Goal: Task Accomplishment & Management: Use online tool/utility

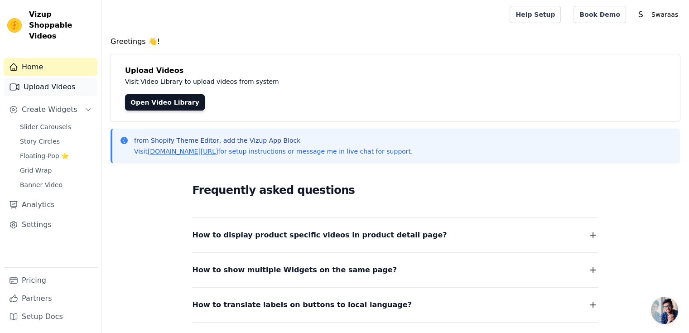
click at [43, 78] on link "Upload Videos" at bounding box center [51, 87] width 94 height 18
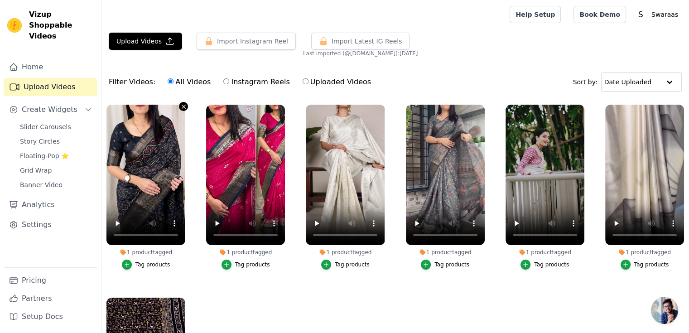
click at [182, 105] on icon "button" at bounding box center [183, 106] width 7 height 7
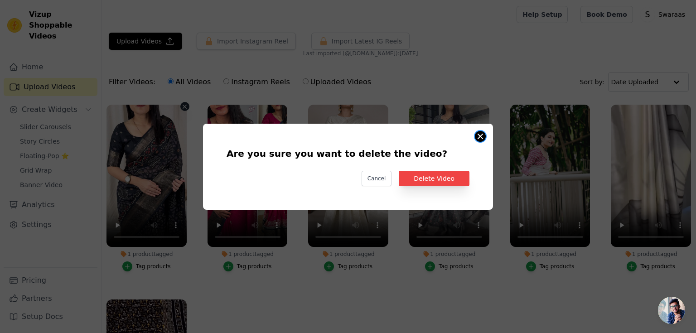
click at [479, 133] on button "Are you sure you want to delete the video? Cancel Delete Video 1 product tagged…" at bounding box center [480, 136] width 11 height 11
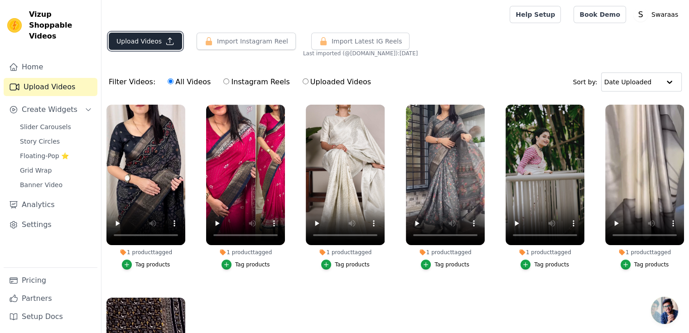
click at [156, 44] on button "Upload Videos" at bounding box center [145, 41] width 73 height 17
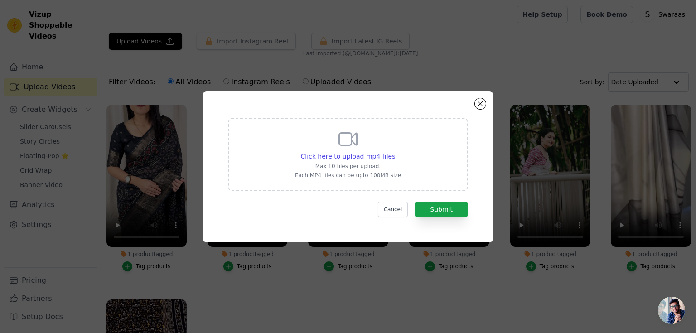
click at [323, 161] on div "Click here to upload mp4 files Max 10 files per upload. Each MP4 files can be u…" at bounding box center [348, 153] width 106 height 51
click at [395, 152] on input "Click here to upload mp4 files Max 10 files per upload. Each MP4 files can be u…" at bounding box center [395, 151] width 0 height 0
type input "C:\fakepath\AQM_CZpKp63v_mNRBgdUc61x4vKWGKXiQ5mNRrcZGM6JyMfOjJmTLbQ4_X7biGndA.m…"
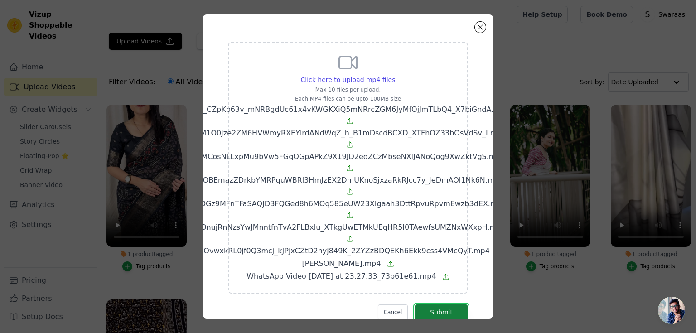
click at [446, 305] on button "Submit" at bounding box center [441, 312] width 53 height 15
click at [475, 22] on div "Click here to upload mp4 files Max 10 files per upload. Each MP4 files can be u…" at bounding box center [348, 167] width 290 height 304
click at [479, 27] on button "Close modal" at bounding box center [480, 27] width 11 height 11
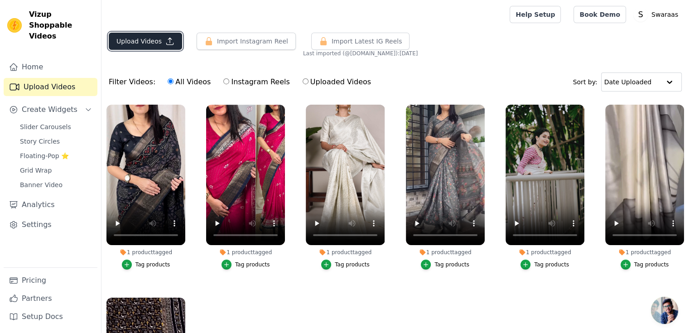
click at [151, 39] on button "Upload Videos" at bounding box center [145, 41] width 73 height 17
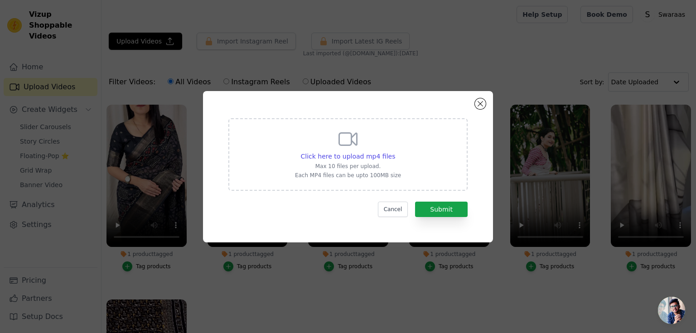
click at [274, 155] on div "Click here to upload mp4 files Max 10 files per upload. Each MP4 files can be u…" at bounding box center [347, 154] width 239 height 73
click at [395, 152] on input "Click here to upload mp4 files Max 10 files per upload. Each MP4 files can be u…" at bounding box center [395, 151] width 0 height 0
type input "C:\fakepath\AQM_CZpKp63v_mNRBgdUc61x4vKWGKXiQ5mNRrcZGM6JyMfOjJmTLbQ4_X7biGndA.m…"
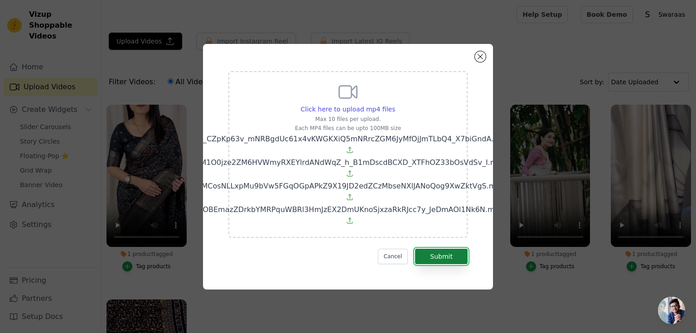
click at [428, 250] on button "Submit" at bounding box center [441, 256] width 53 height 15
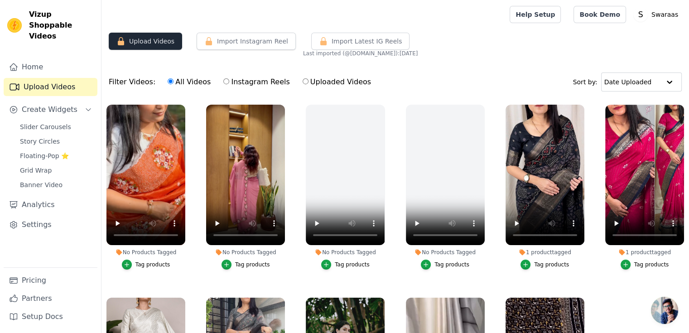
click at [155, 37] on button "Upload Videos" at bounding box center [145, 41] width 73 height 17
click at [579, 105] on icon "button" at bounding box center [582, 106] width 7 height 7
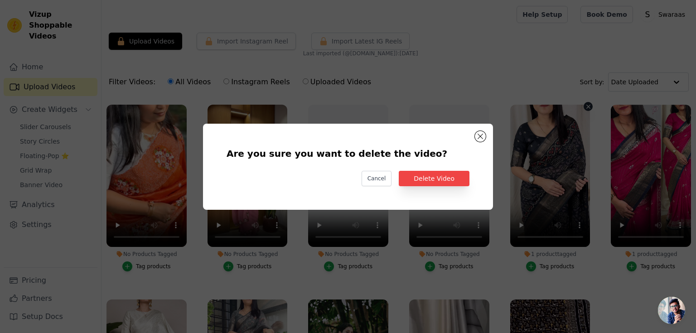
click at [464, 170] on div "Are you sure you want to delete the video? Cancel Delete Video" at bounding box center [348, 166] width 261 height 57
click at [460, 175] on button "Delete Video" at bounding box center [434, 178] width 71 height 15
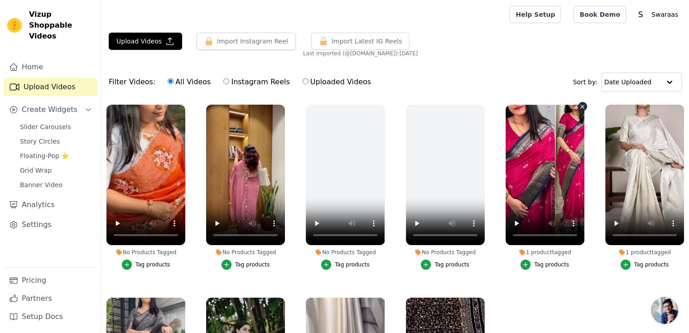
click at [579, 106] on icon "button" at bounding box center [582, 106] width 7 height 7
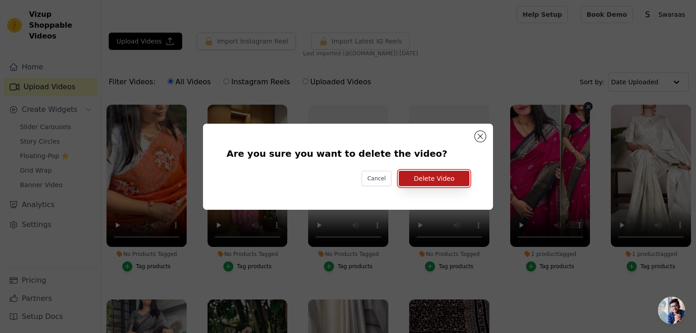
click at [442, 174] on button "Delete Video" at bounding box center [434, 178] width 71 height 15
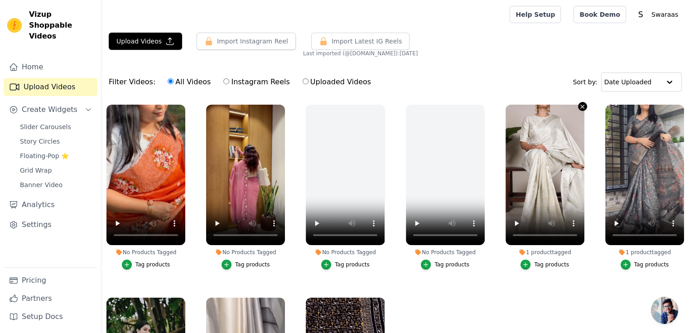
click at [579, 104] on icon "button" at bounding box center [582, 106] width 7 height 7
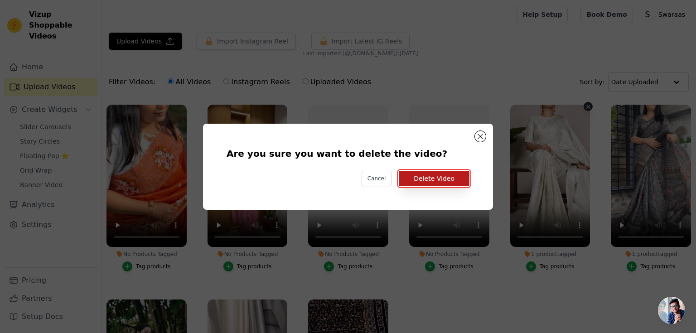
click at [454, 175] on button "Delete Video" at bounding box center [434, 178] width 71 height 15
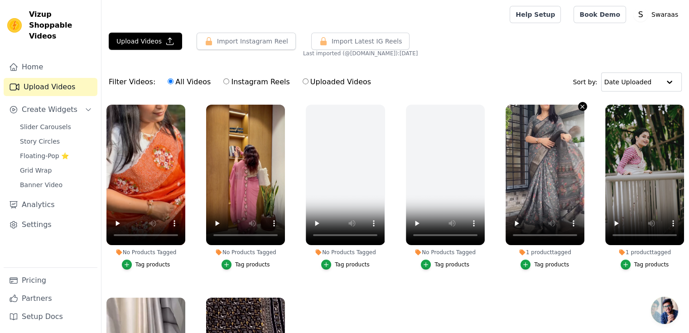
click at [581, 107] on icon "button" at bounding box center [583, 107] width 4 height 4
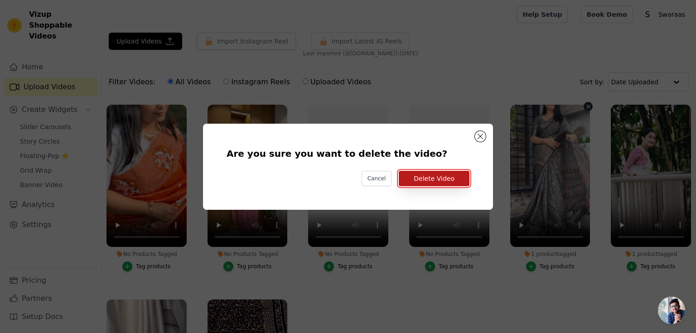
click at [441, 175] on button "Delete Video" at bounding box center [434, 178] width 71 height 15
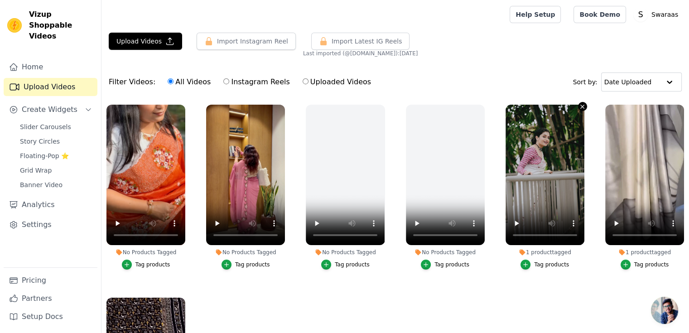
click at [578, 105] on button "1 product tagged Tag products" at bounding box center [582, 106] width 9 height 9
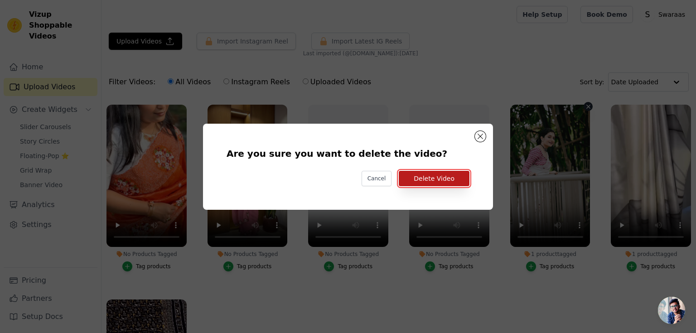
click at [448, 180] on button "Delete Video" at bounding box center [434, 178] width 71 height 15
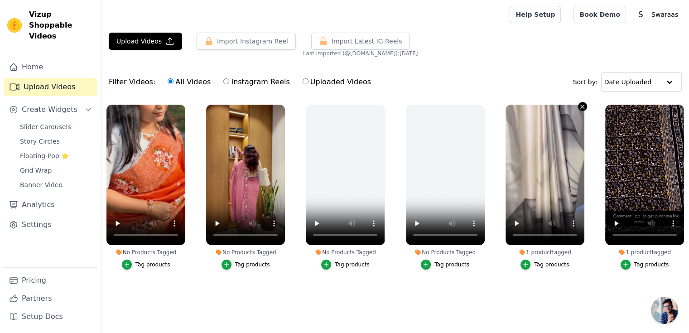
click at [583, 107] on icon "button" at bounding box center [583, 107] width 4 height 4
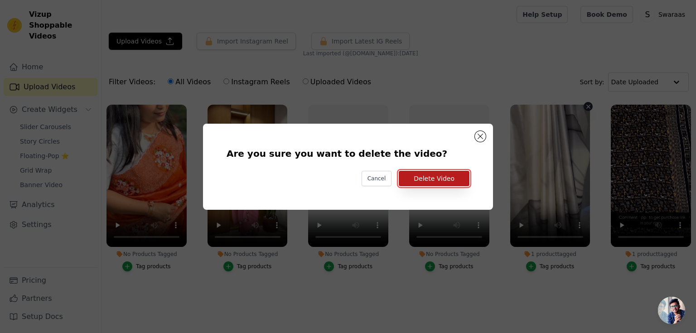
click at [435, 179] on button "Delete Video" at bounding box center [434, 178] width 71 height 15
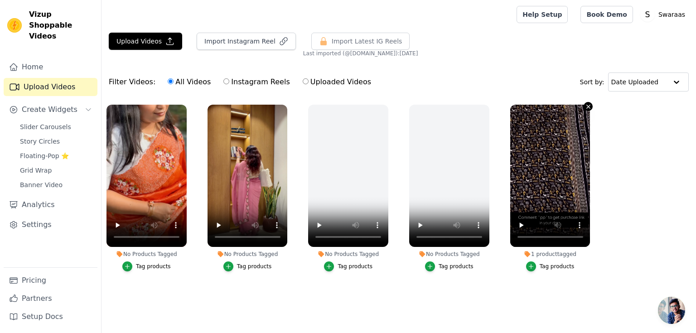
click at [588, 107] on icon "button" at bounding box center [588, 106] width 7 height 7
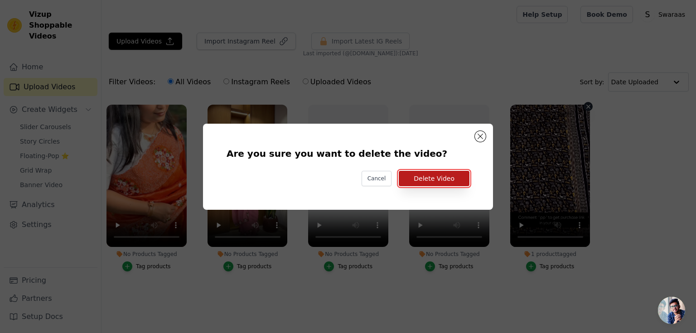
click at [452, 177] on button "Delete Video" at bounding box center [434, 178] width 71 height 15
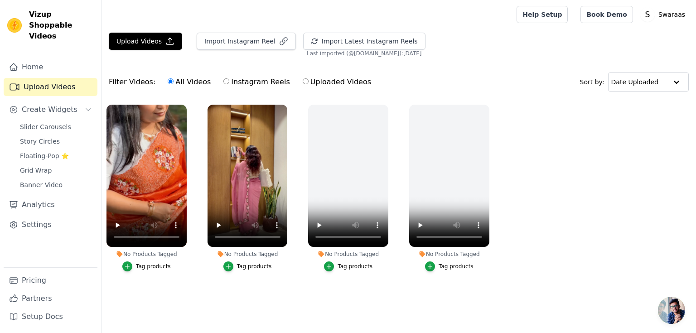
click at [250, 265] on div "Tag products" at bounding box center [254, 266] width 35 height 7
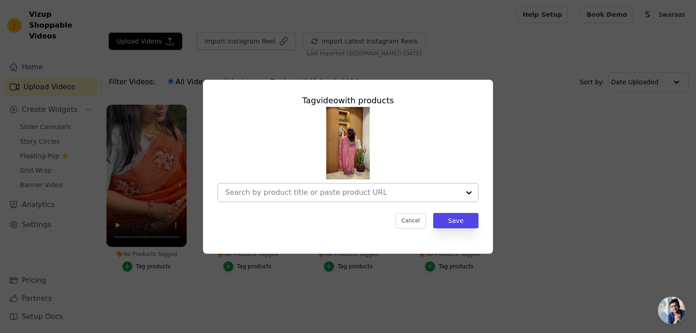
click at [287, 201] on div at bounding box center [342, 193] width 235 height 18
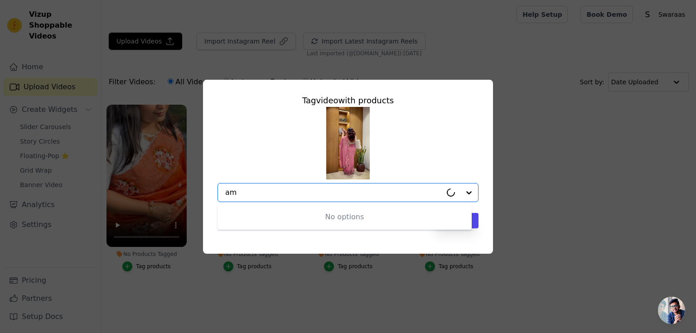
type input "a"
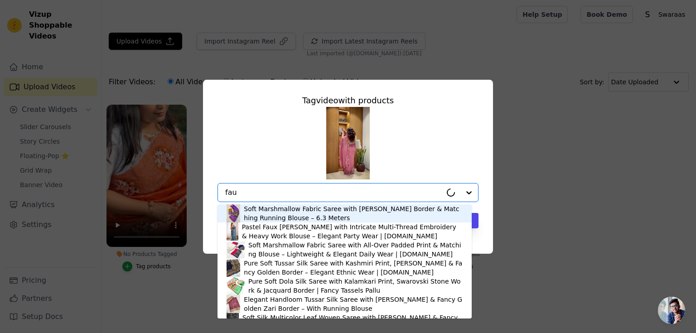
type input "faux"
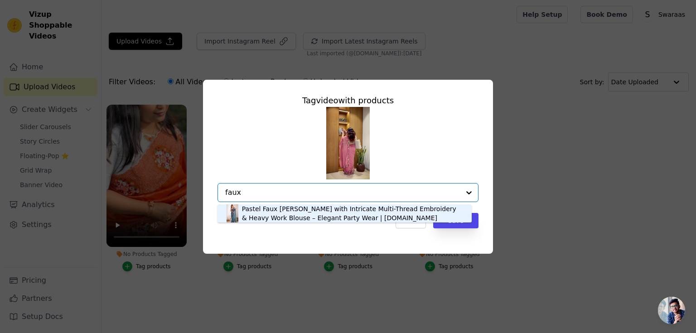
click at [296, 209] on div "Pastel Faux Georgette Saree with Intricate Multi-Thread Embroidery & Heavy Work…" at bounding box center [352, 213] width 221 height 18
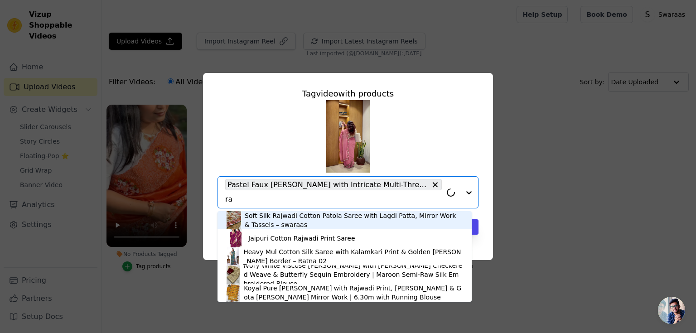
type input "rat"
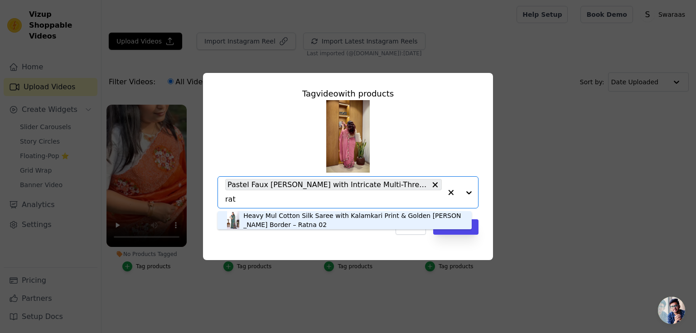
click at [293, 226] on div "Heavy Mul Cotton Silk Saree with Kalamkari Print & Golden Zari Patti Border – R…" at bounding box center [352, 220] width 219 height 18
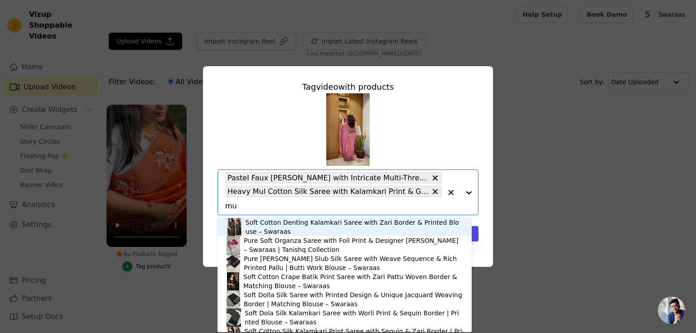
type input "mul"
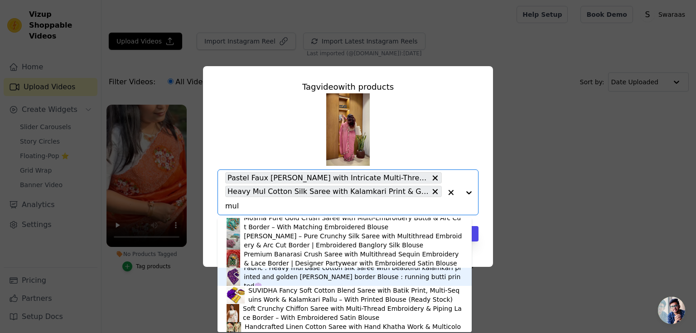
scroll to position [386, 0]
click at [280, 275] on div "Fabric : Heavy mul base cotton silk saree with beautiful kalamkari printed and …" at bounding box center [353, 276] width 219 height 27
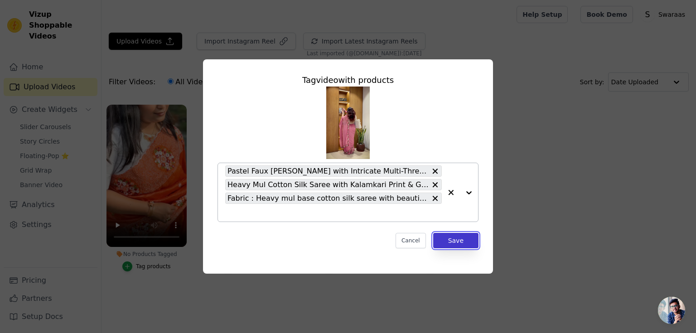
click at [454, 235] on button "Save" at bounding box center [455, 240] width 45 height 15
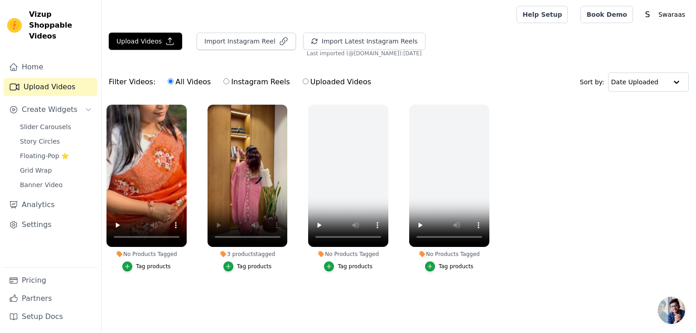
click at [232, 254] on div "3 products tagged" at bounding box center [248, 254] width 80 height 7
click at [230, 254] on div "3 products tagged" at bounding box center [248, 254] width 80 height 7
click at [230, 268] on icon "button" at bounding box center [228, 266] width 6 height 6
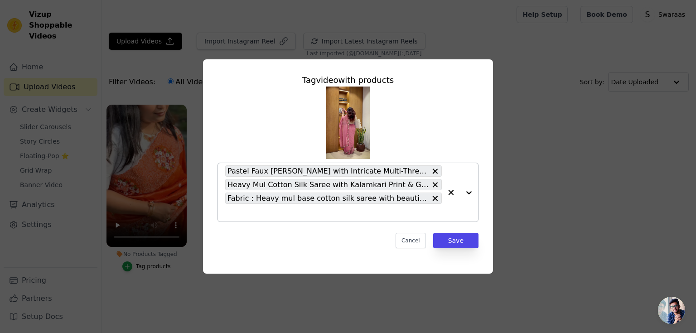
click at [434, 183] on icon at bounding box center [435, 184] width 5 height 5
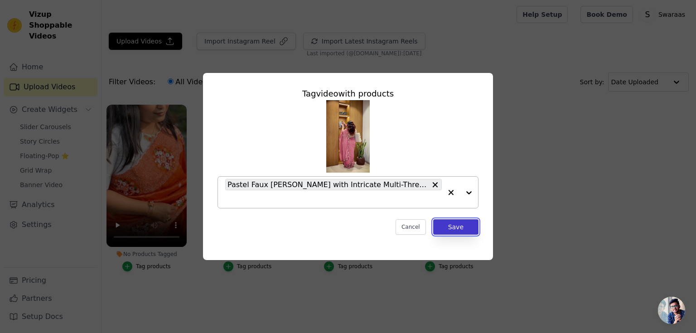
click at [449, 230] on button "Save" at bounding box center [455, 226] width 45 height 15
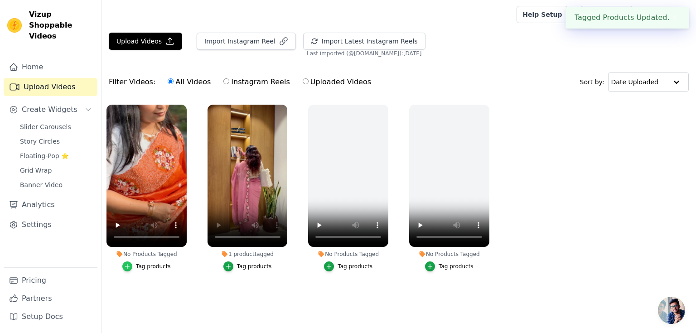
click at [131, 266] on icon "button" at bounding box center [127, 266] width 6 height 6
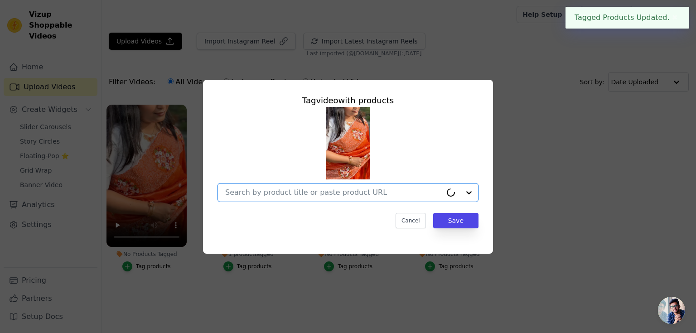
click at [271, 188] on input "No Products Tagged Tag video with products Option undefined, selected. Cancel S…" at bounding box center [333, 192] width 217 height 9
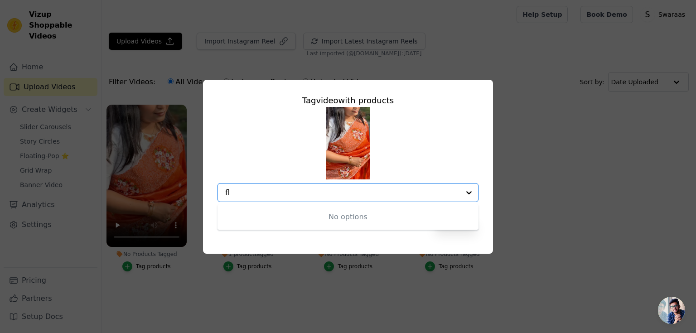
type input "f"
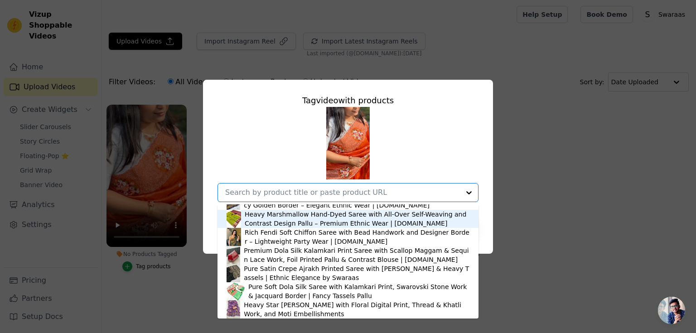
scroll to position [1699, 0]
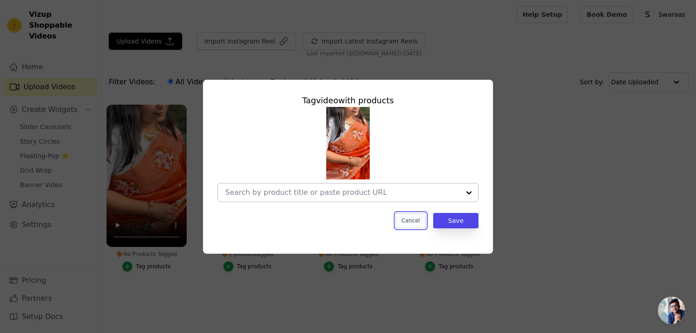
click at [408, 223] on button "Cancel" at bounding box center [411, 220] width 30 height 15
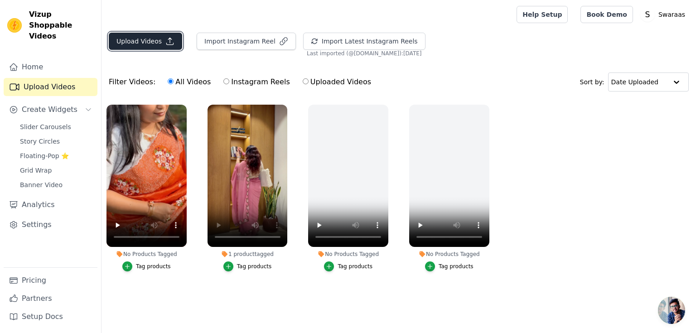
click at [147, 36] on button "Upload Videos" at bounding box center [145, 41] width 73 height 17
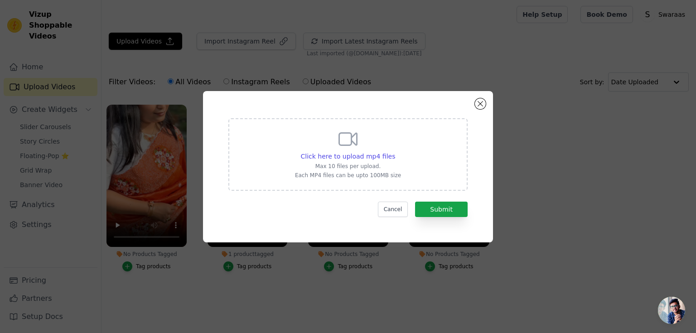
click at [282, 139] on div "Click here to upload mp4 files Max 10 files per upload. Each MP4 files can be u…" at bounding box center [347, 154] width 239 height 73
click at [395, 151] on input "Click here to upload mp4 files Max 10 files per upload. Each MP4 files can be u…" at bounding box center [395, 151] width 0 height 0
type input "C:\fakepath\AQOnujRnNzsYwJMnntfnTvA2FLBxlu_XTkgUwETMkUEqHR5I0TAewfsUMZNxWXxpH.m…"
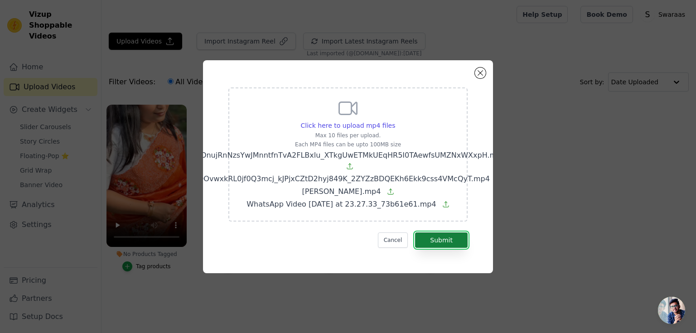
click at [445, 233] on button "Submit" at bounding box center [441, 240] width 53 height 15
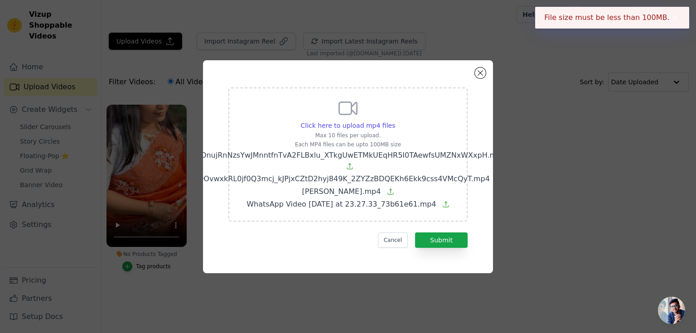
click at [422, 154] on span "AQOnujRnNzsYwJMnntfnTvA2FLBxlu_XTkgUwETMkUEqHR5I0TAewfsUMZNxWXxpH.mp4" at bounding box center [348, 155] width 316 height 9
click at [395, 121] on input "Click here to upload mp4 files Max 10 files per upload. Each MP4 files can be u…" at bounding box center [395, 121] width 0 height 0
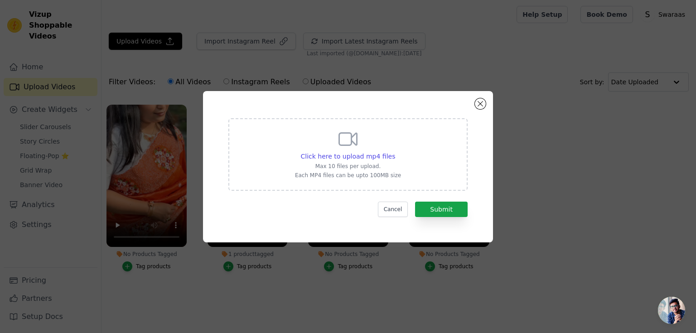
click at [377, 178] on p "Each MP4 files can be upto 100MB size" at bounding box center [348, 175] width 106 height 7
click at [395, 152] on input "Click here to upload mp4 files Max 10 files per upload. Each MP4 files can be u…" at bounding box center [395, 151] width 0 height 0
type input "C:\fakepath\AQOvwxkRL0jf0Q3mcj_kJPjxCZtD2hyj849K_2ZYZzBDQEKh6Ekk9css4VMcQyT.mp4"
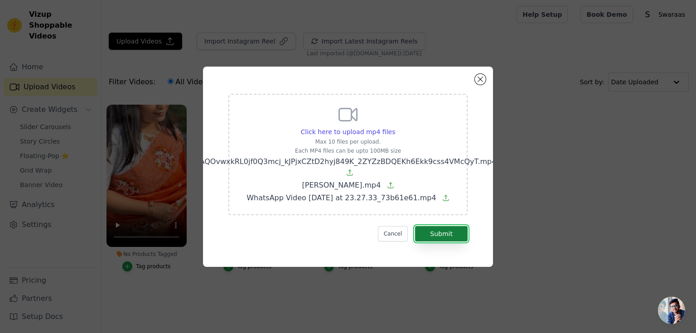
click at [450, 231] on button "Submit" at bounding box center [441, 233] width 53 height 15
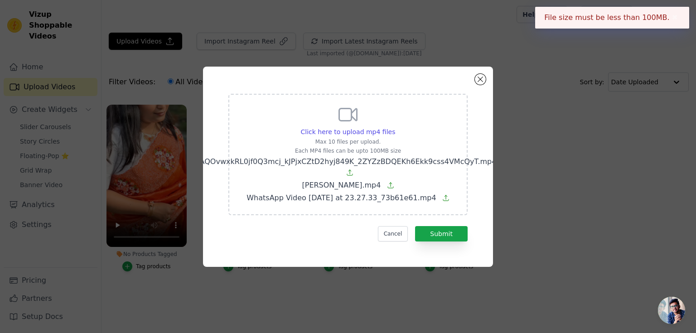
click at [397, 153] on p "Each MP4 files can be upto 100MB size" at bounding box center [348, 150] width 297 height 7
click at [395, 127] on input "Click here to upload mp4 files Max 10 files per upload. Each MP4 files can be u…" at bounding box center [395, 127] width 0 height 0
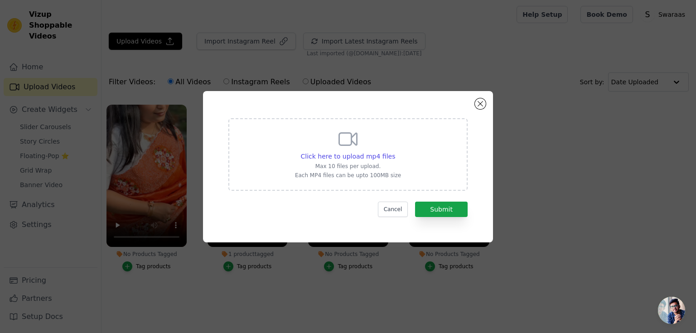
click at [426, 169] on div "Click here to upload mp4 files Max 10 files per upload. Each MP4 files can be u…" at bounding box center [347, 154] width 239 height 73
click at [395, 152] on input "Click here to upload mp4 files Max 10 files per upload. Each MP4 files can be u…" at bounding box center [395, 151] width 0 height 0
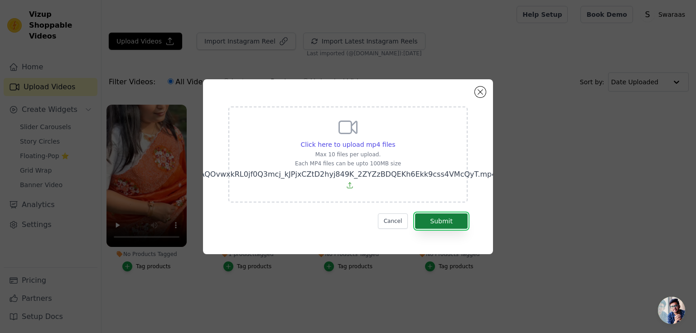
click at [430, 217] on button "Submit" at bounding box center [441, 221] width 53 height 15
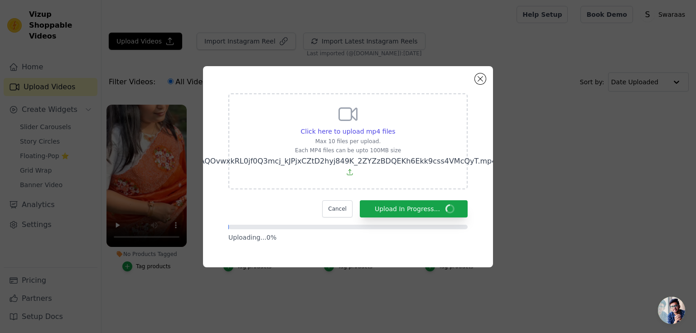
click at [377, 145] on div "Click here to upload mp4 files Max 10 files per upload. Each MP4 files can be u…" at bounding box center [348, 140] width 297 height 74
click at [395, 127] on input "Click here to upload mp4 files Max 10 files per upload. Each MP4 files can be u…" at bounding box center [395, 126] width 0 height 0
type input "C:\fakepath\WhatsApp Video 2025-08-13 at 23.27.33_73b61e61.mp4"
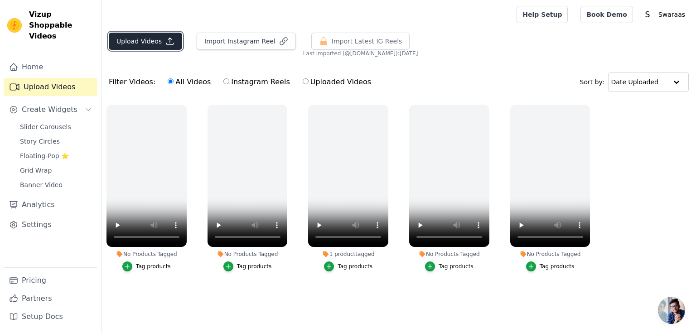
click at [143, 39] on button "Upload Videos" at bounding box center [145, 41] width 73 height 17
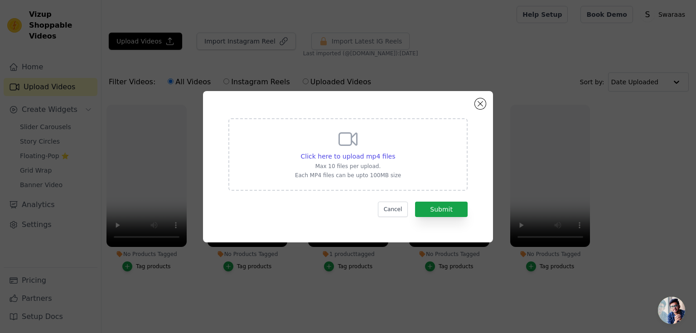
click at [326, 141] on div "Click here to upload mp4 files Max 10 files per upload. Each MP4 files can be u…" at bounding box center [348, 153] width 106 height 51
click at [395, 151] on input "Click here to upload mp4 files Max 10 files per upload. Each MP4 files can be u…" at bounding box center [395, 151] width 0 height 0
type input "C:\fakepath\WhatsApp Video 2025-08-13 at 23.27.33_73b61e61.mp4"
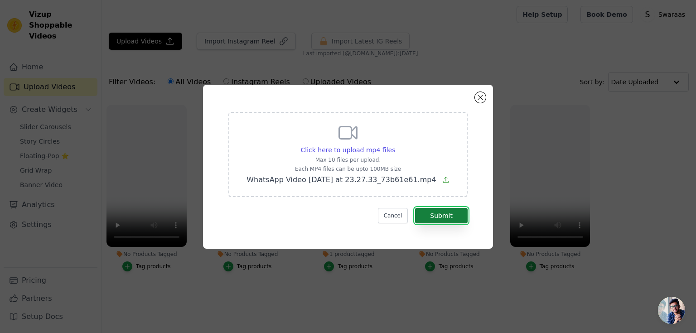
click at [454, 218] on button "Submit" at bounding box center [441, 215] width 53 height 15
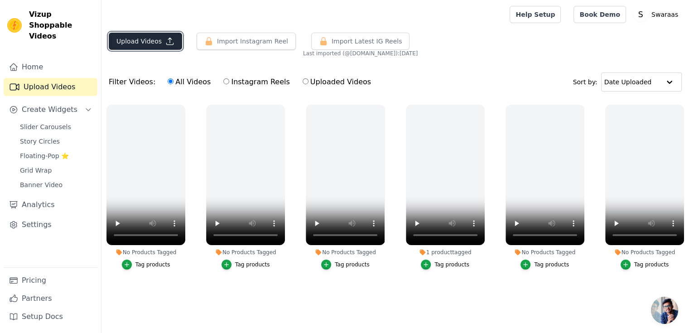
click at [146, 47] on button "Upload Videos" at bounding box center [145, 41] width 73 height 17
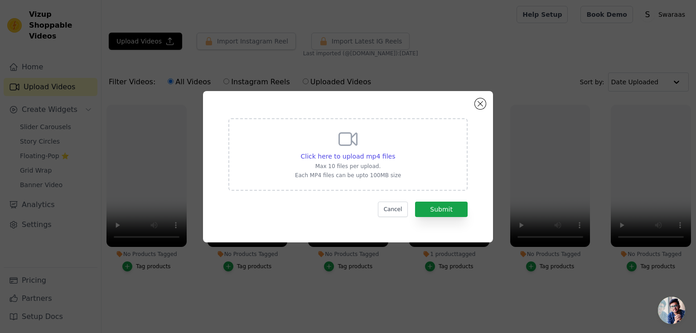
click at [372, 134] on div "Click here to upload mp4 files Max 10 files per upload. Each MP4 files can be u…" at bounding box center [348, 153] width 106 height 51
click at [395, 151] on input "Click here to upload mp4 files Max 10 files per upload. Each MP4 files can be u…" at bounding box center [395, 151] width 0 height 0
type input "C:\fakepath\AQOnujRnNzsYwJMnntfnTvA2FLBxlu_XTkgUwETMkUEqHR5I0TAewfsUMZNxWXxpH.m…"
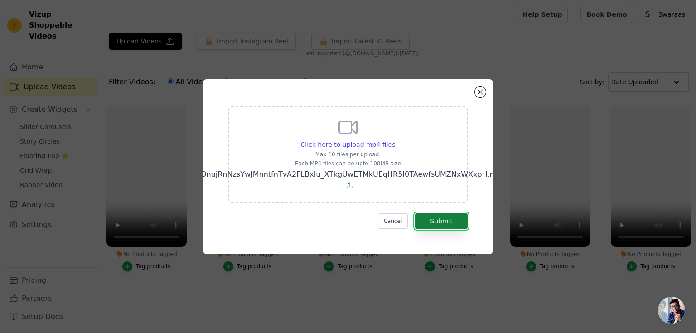
click at [437, 221] on button "Submit" at bounding box center [441, 221] width 53 height 15
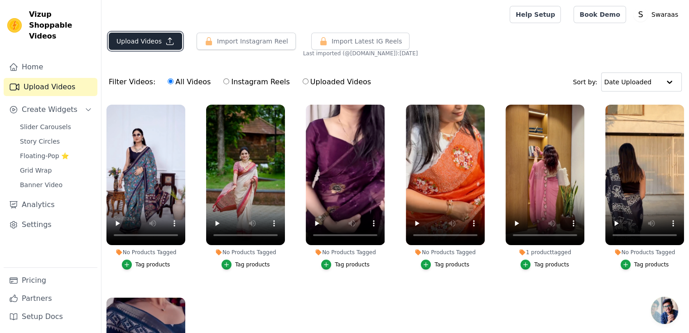
click at [135, 43] on button "Upload Videos" at bounding box center [145, 41] width 73 height 17
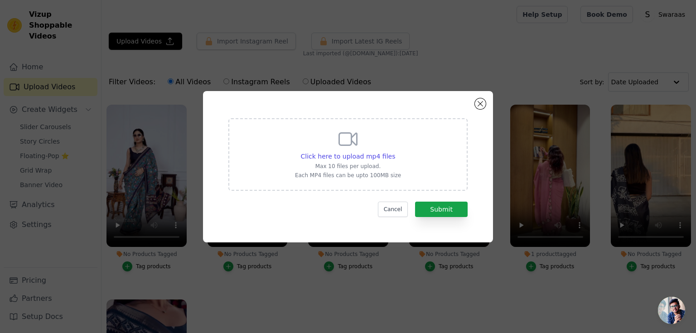
click at [332, 134] on div "Click here to upload mp4 files Max 10 files per upload. Each MP4 files can be u…" at bounding box center [348, 153] width 106 height 51
click at [395, 151] on input "Click here to upload mp4 files Max 10 files per upload. Each MP4 files can be u…" at bounding box center [395, 151] width 0 height 0
type input "C:\fakepath\Ishk Sufiana.mp4"
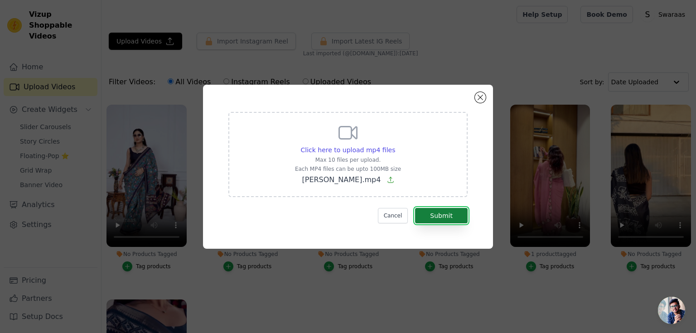
click at [453, 215] on button "Submit" at bounding box center [441, 215] width 53 height 15
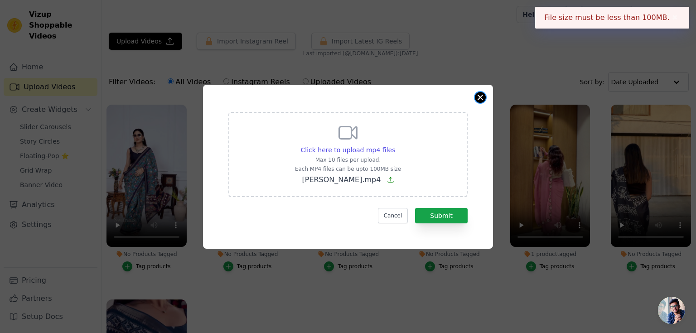
click at [481, 94] on button "Close modal" at bounding box center [480, 97] width 11 height 11
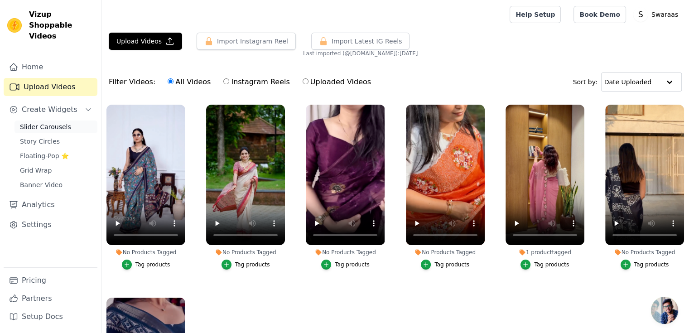
click at [66, 121] on link "Slider Carousels" at bounding box center [56, 127] width 83 height 13
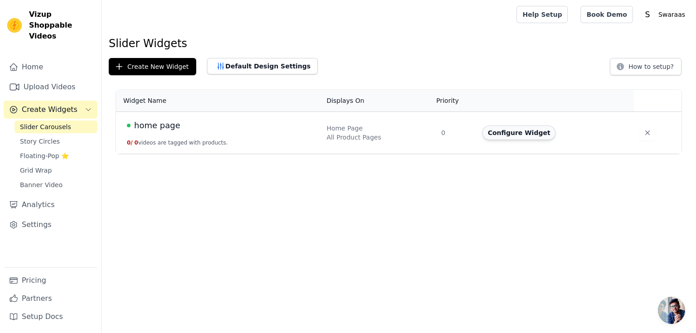
click at [523, 128] on button "Configure Widget" at bounding box center [518, 133] width 73 height 15
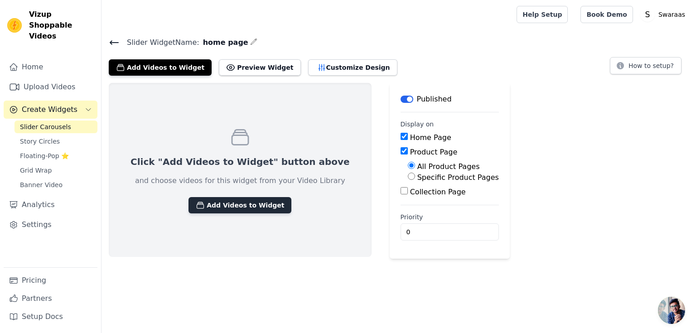
click at [233, 207] on button "Add Videos to Widget" at bounding box center [240, 205] width 103 height 16
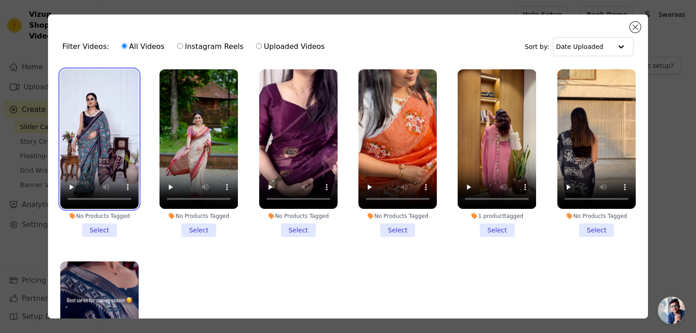
click at [112, 142] on video at bounding box center [99, 139] width 78 height 140
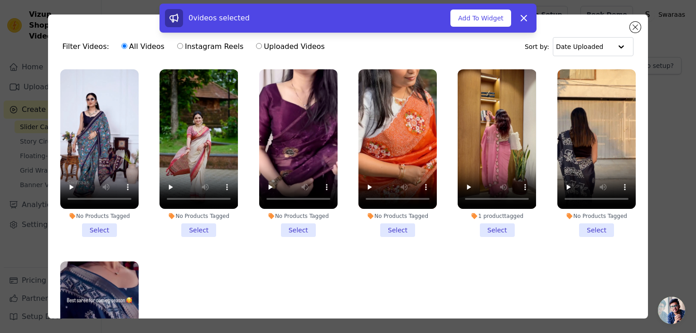
click at [631, 29] on div "0 videos selected Add To Widget Dismiss" at bounding box center [348, 20] width 696 height 33
click at [639, 25] on div "0 videos selected Add To Widget Dismiss" at bounding box center [348, 20] width 696 height 33
click at [122, 135] on video at bounding box center [99, 139] width 78 height 140
click at [185, 134] on video at bounding box center [199, 139] width 78 height 140
click at [116, 121] on video at bounding box center [99, 139] width 78 height 140
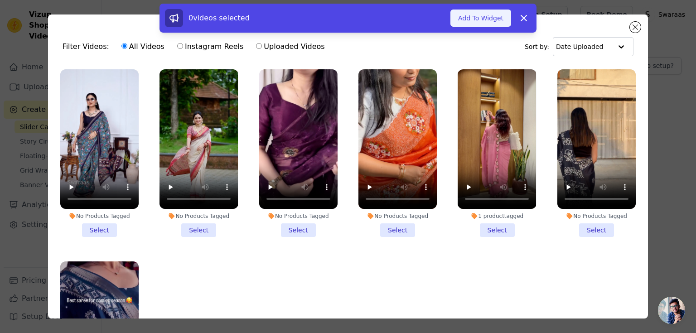
click at [471, 23] on button "Add To Widget" at bounding box center [481, 18] width 61 height 17
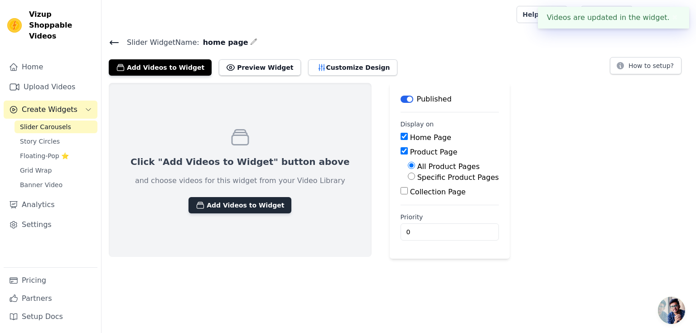
click at [237, 197] on button "Add Videos to Widget" at bounding box center [240, 205] width 103 height 16
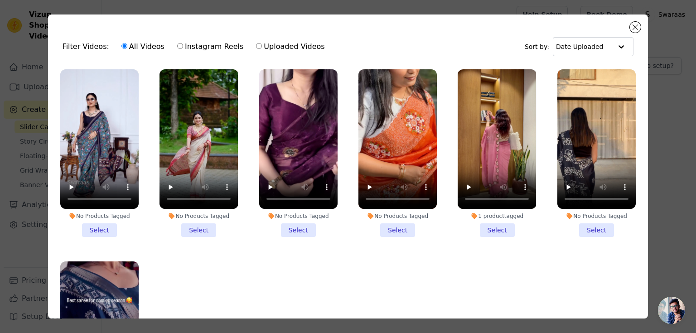
click at [103, 224] on li "No Products Tagged Select" at bounding box center [99, 153] width 78 height 168
click at [0, 0] on input "No Products Tagged Select" at bounding box center [0, 0] width 0 height 0
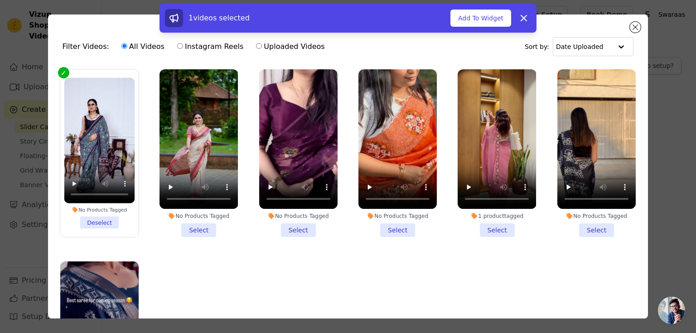
click at [179, 226] on li "No Products Tagged Select" at bounding box center [199, 153] width 78 height 168
click at [0, 0] on input "No Products Tagged Select" at bounding box center [0, 0] width 0 height 0
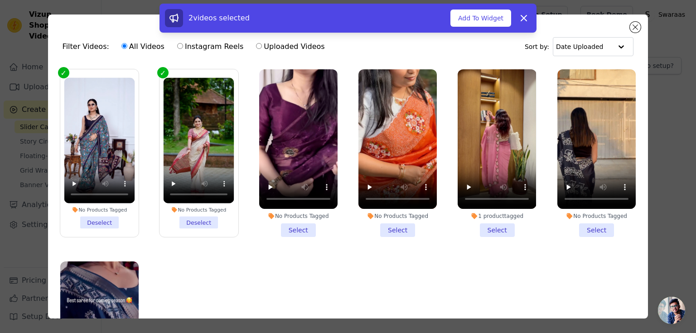
click at [295, 228] on li "No Products Tagged Select" at bounding box center [298, 153] width 78 height 168
click at [0, 0] on input "No Products Tagged Select" at bounding box center [0, 0] width 0 height 0
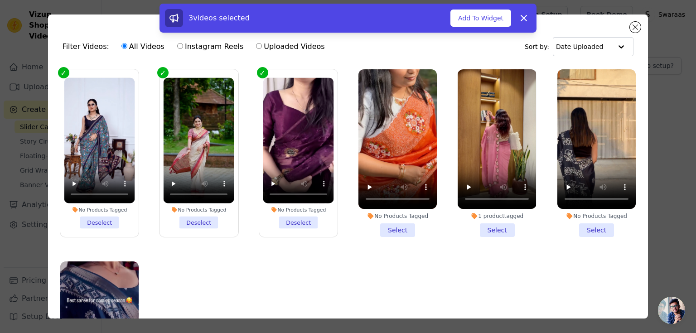
click at [388, 228] on li "No Products Tagged Select" at bounding box center [398, 153] width 78 height 168
click at [0, 0] on input "No Products Tagged Select" at bounding box center [0, 0] width 0 height 0
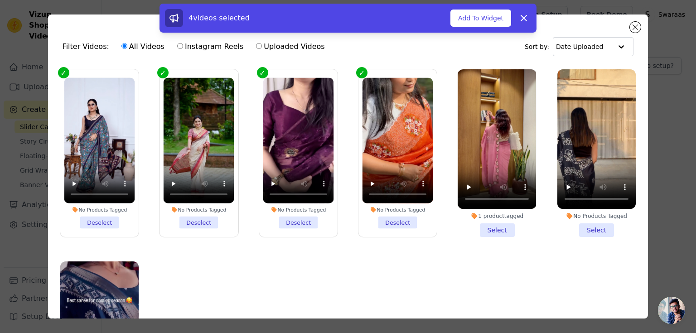
click at [488, 231] on li "1 product tagged Select" at bounding box center [497, 153] width 78 height 168
click at [0, 0] on input "1 product tagged Select" at bounding box center [0, 0] width 0 height 0
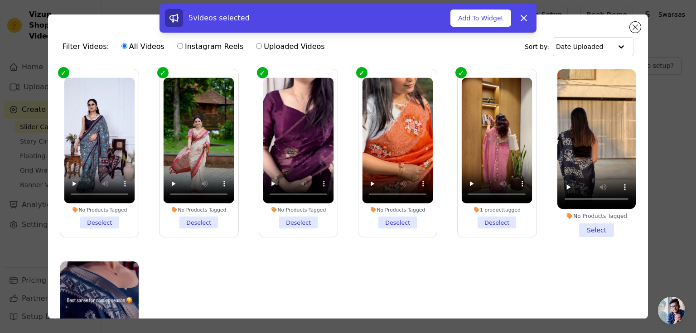
click at [585, 229] on li "No Products Tagged Select" at bounding box center [597, 153] width 78 height 168
click at [0, 0] on input "No Products Tagged Select" at bounding box center [0, 0] width 0 height 0
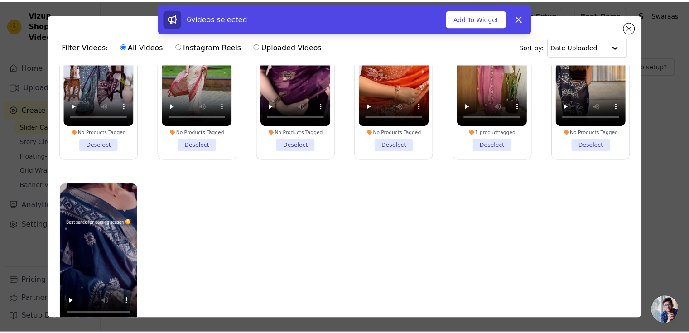
scroll to position [78, 0]
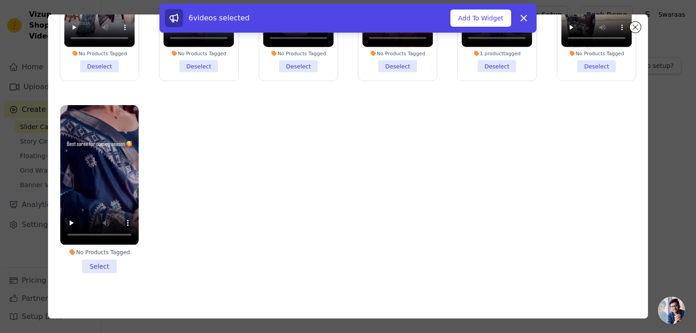
click at [106, 257] on li "No Products Tagged Select" at bounding box center [99, 189] width 78 height 168
click at [0, 0] on input "No Products Tagged Select" at bounding box center [0, 0] width 0 height 0
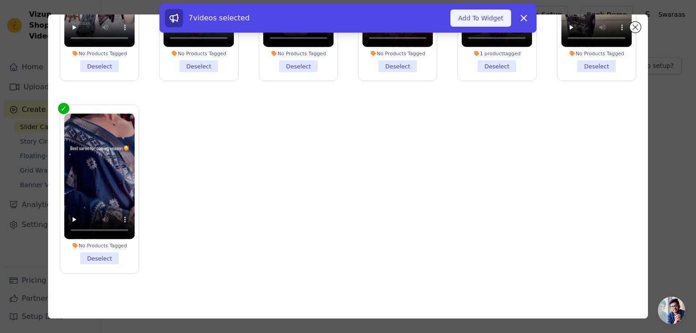
click at [475, 20] on button "Add To Widget" at bounding box center [481, 18] width 61 height 17
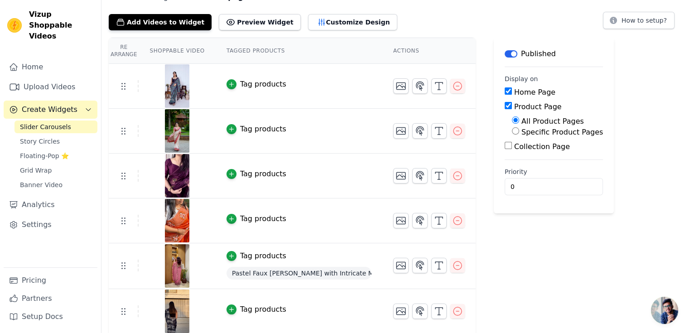
scroll to position [36, 0]
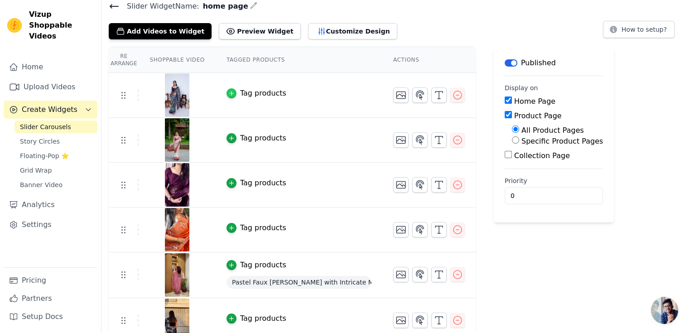
click at [229, 92] on icon "button" at bounding box center [231, 94] width 4 height 4
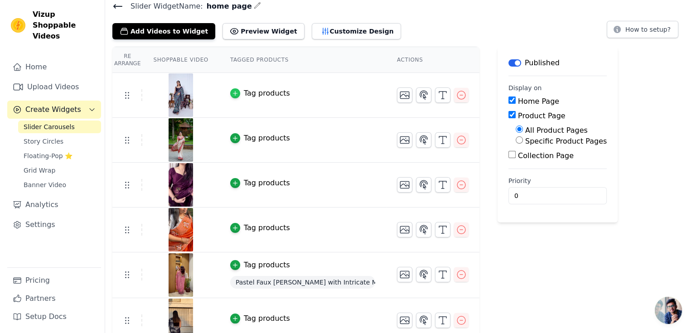
scroll to position [0, 0]
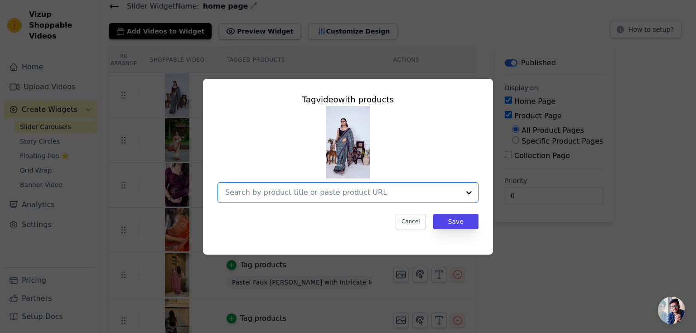
click at [265, 194] on input "text" at bounding box center [342, 192] width 235 height 11
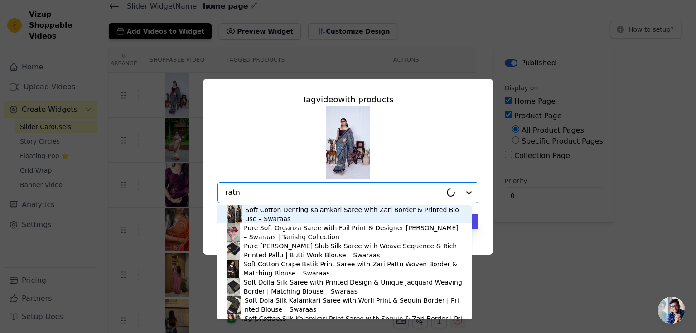
type input "ratna"
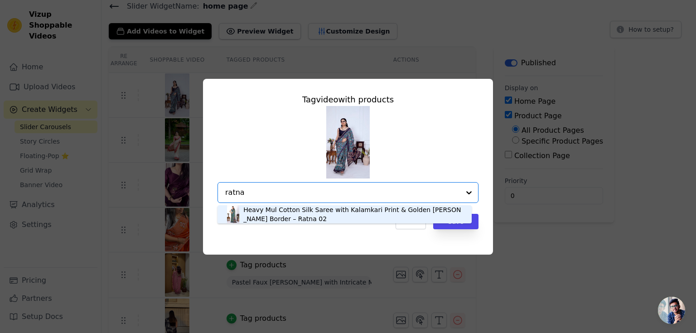
click at [277, 215] on div "Heavy Mul Cotton Silk Saree with Kalamkari Print & Golden Zari Patti Border – R…" at bounding box center [352, 214] width 219 height 18
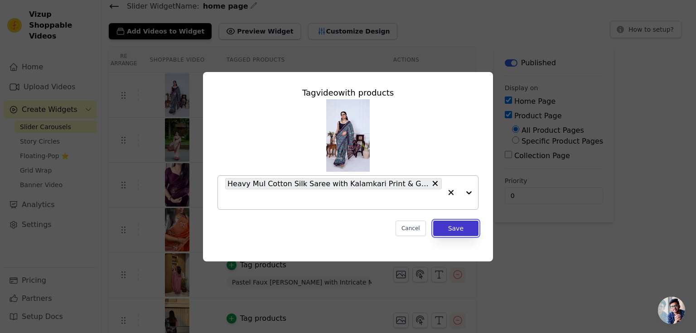
click at [463, 229] on button "Save" at bounding box center [455, 228] width 45 height 15
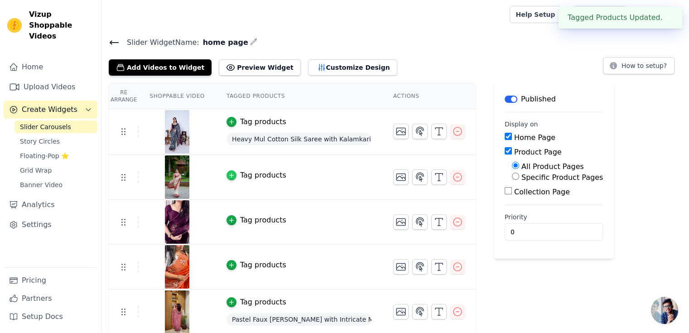
click at [227, 170] on div "button" at bounding box center [232, 175] width 10 height 10
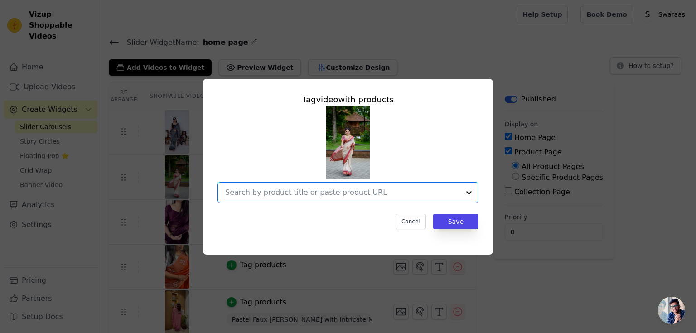
click at [254, 195] on input "text" at bounding box center [342, 192] width 235 height 11
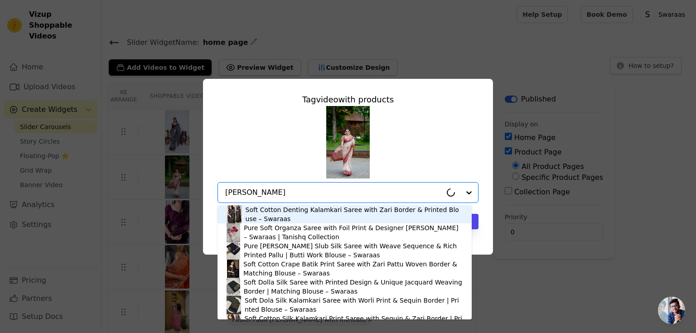
type input "kammani"
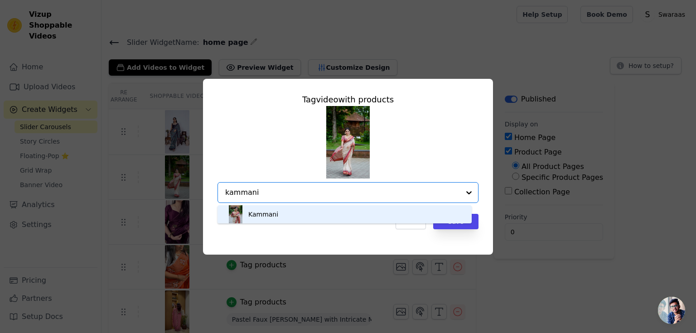
click at [259, 216] on div "Kammani" at bounding box center [263, 214] width 30 height 9
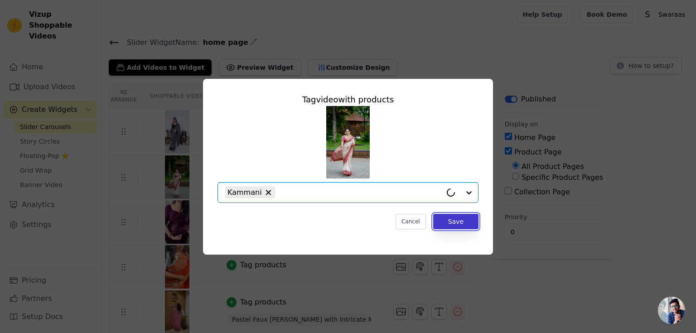
click at [457, 219] on button "Save" at bounding box center [455, 221] width 45 height 15
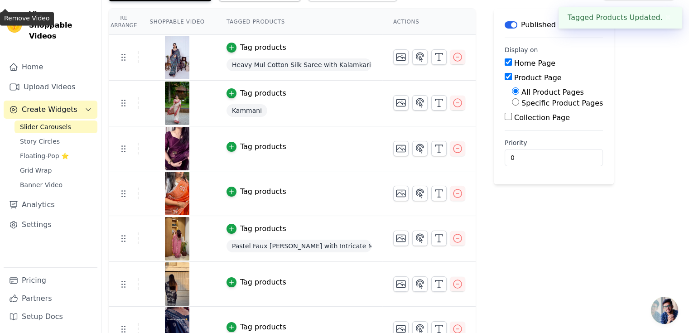
scroll to position [91, 0]
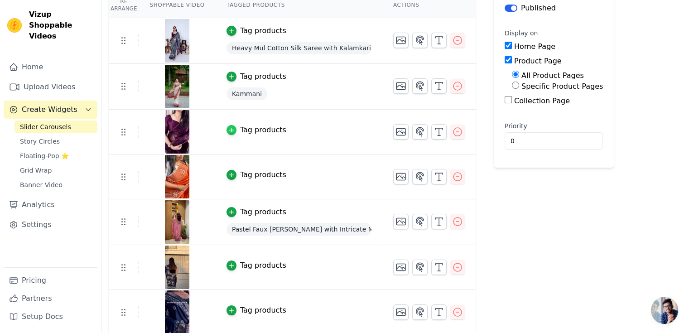
click at [228, 127] on icon "button" at bounding box center [231, 130] width 6 height 6
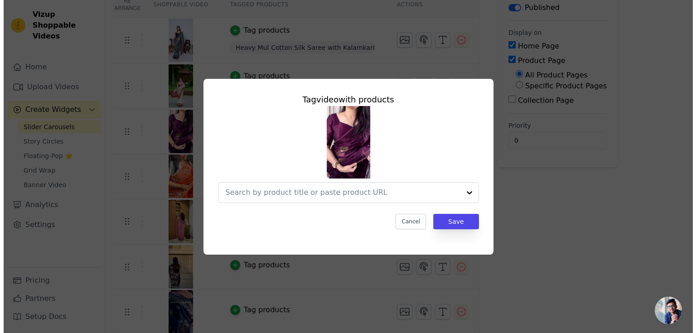
scroll to position [0, 0]
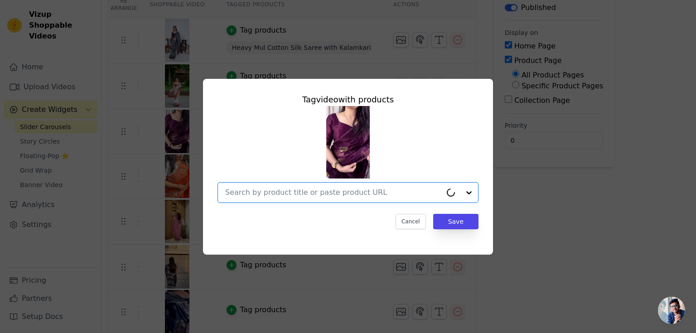
click at [252, 190] on input "text" at bounding box center [333, 192] width 217 height 11
type input "z"
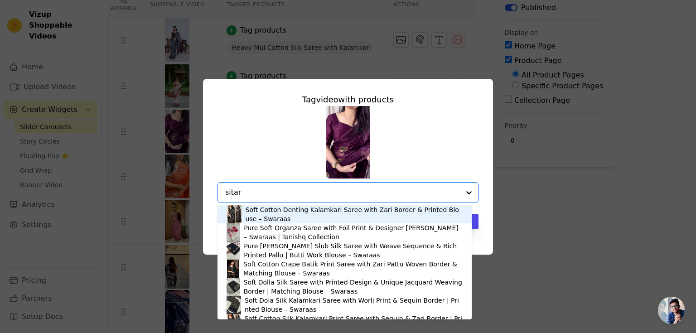
type input "sitara"
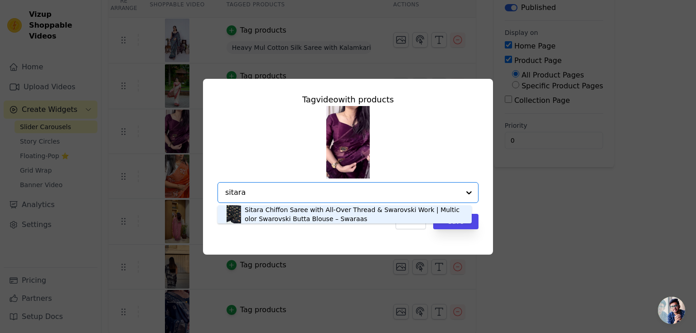
click at [270, 214] on div "Sitara Chiffon Saree with All-Over Thread & Swarovski Work | Multicolor Swarovs…" at bounding box center [354, 214] width 218 height 18
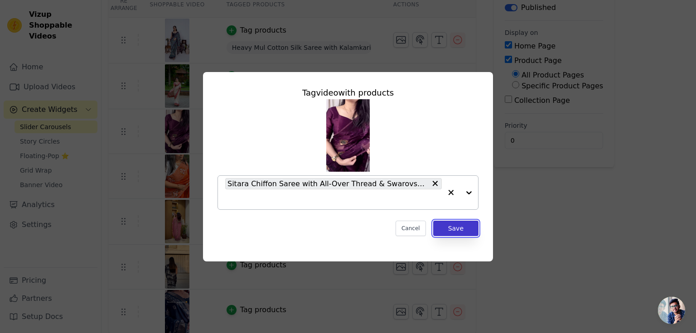
click at [456, 233] on button "Save" at bounding box center [455, 228] width 45 height 15
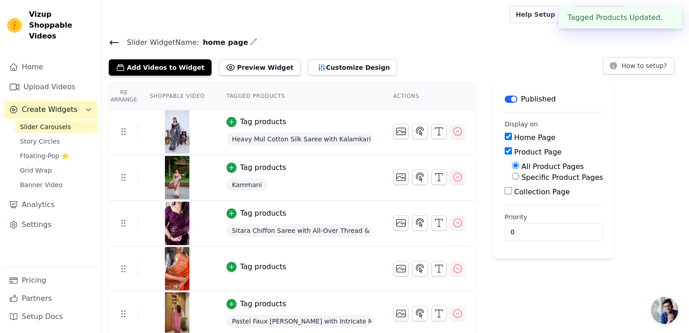
scroll to position [92, 0]
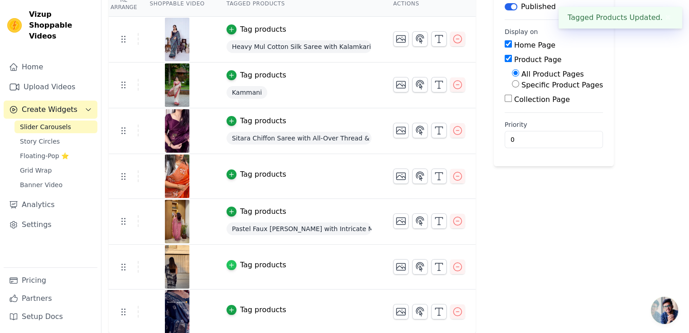
click at [228, 264] on icon "button" at bounding box center [231, 265] width 6 height 6
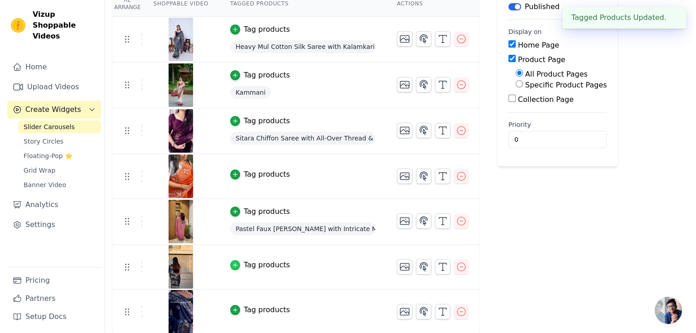
scroll to position [0, 0]
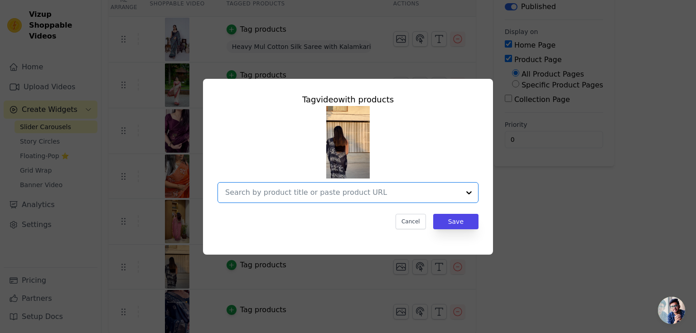
click at [274, 197] on input "text" at bounding box center [342, 192] width 235 height 11
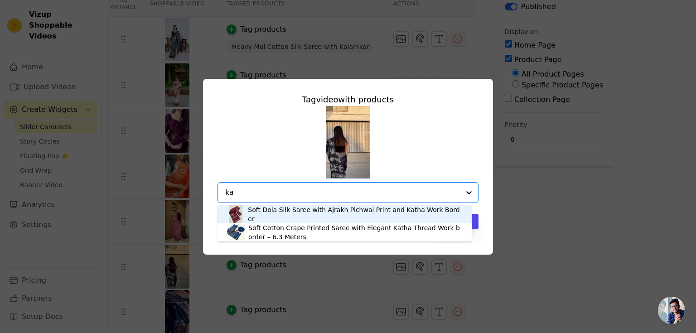
type input "k"
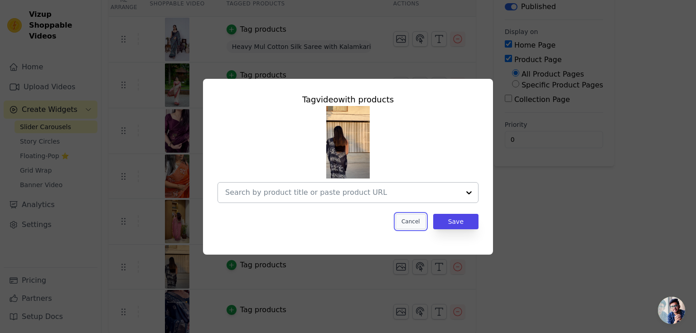
click at [423, 221] on button "Cancel" at bounding box center [411, 221] width 30 height 15
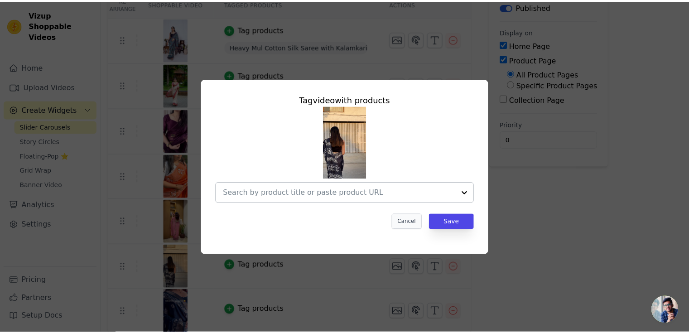
scroll to position [92, 0]
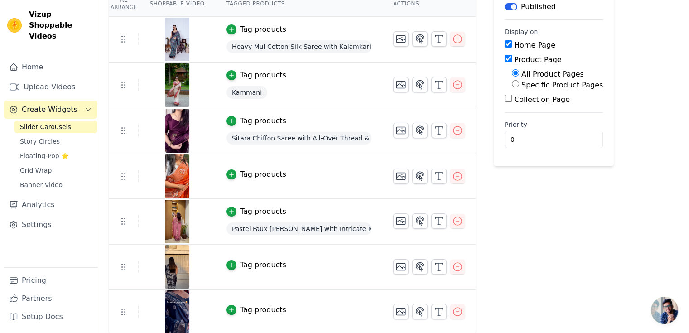
click at [229, 305] on button "Tag products" at bounding box center [257, 310] width 60 height 11
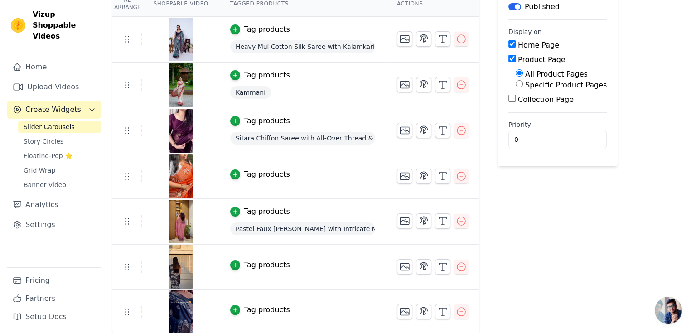
scroll to position [0, 0]
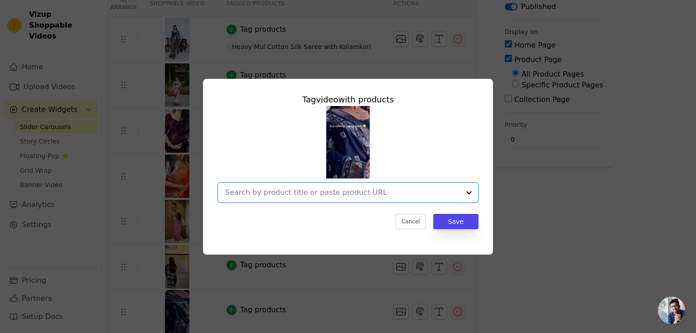
click at [303, 194] on input "text" at bounding box center [342, 192] width 235 height 11
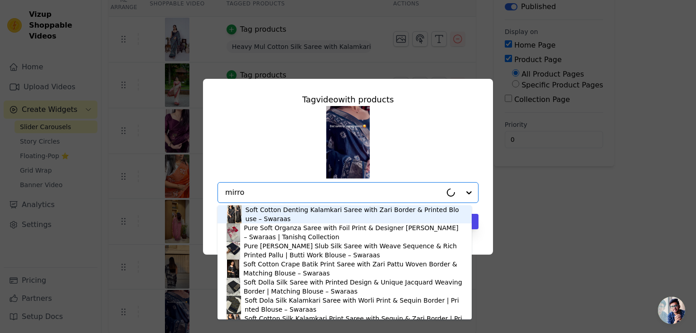
type input "mirror"
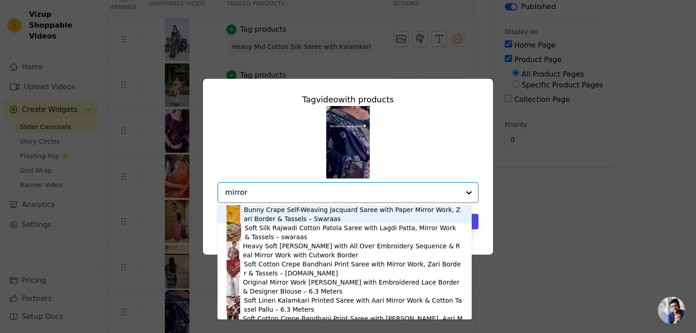
click at [296, 216] on div "Bunny Crape Self-Weaving Jacquard Saree with Paper Mirror Work, Zari Border & T…" at bounding box center [353, 214] width 219 height 18
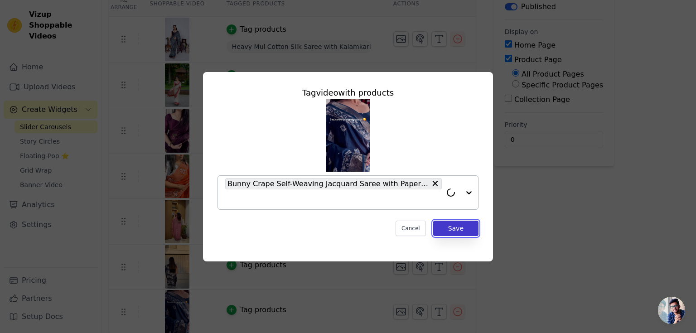
click at [457, 230] on button "Save" at bounding box center [455, 228] width 45 height 15
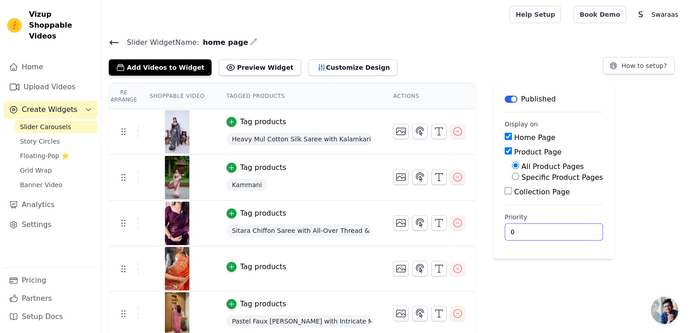
click at [517, 223] on input "0" at bounding box center [554, 231] width 98 height 17
click at [114, 44] on icon at bounding box center [114, 42] width 11 height 11
